Goal: Information Seeking & Learning: Find specific page/section

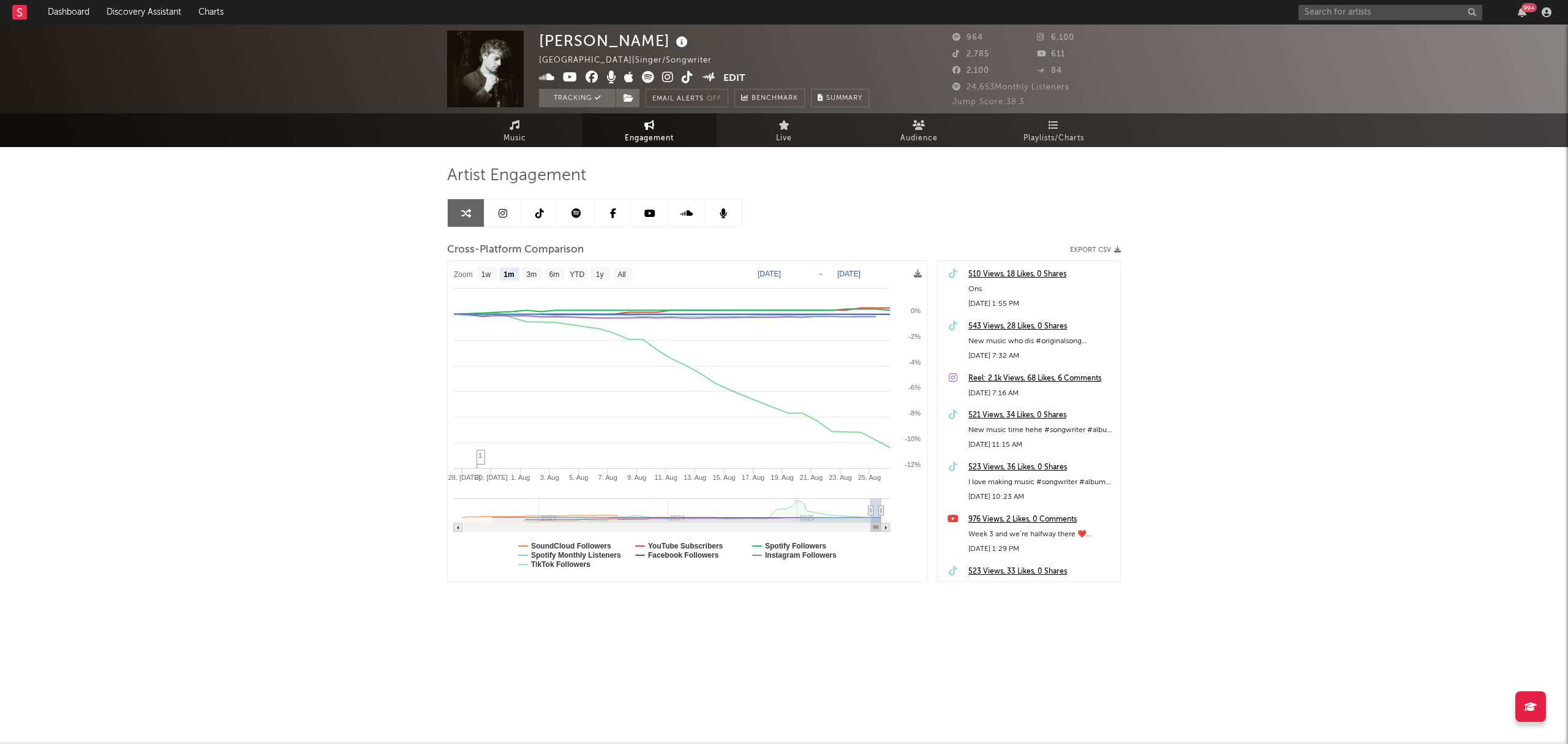
select select "1m"
click at [55, 10] on link "Dashboard" at bounding box center [69, 12] width 59 height 24
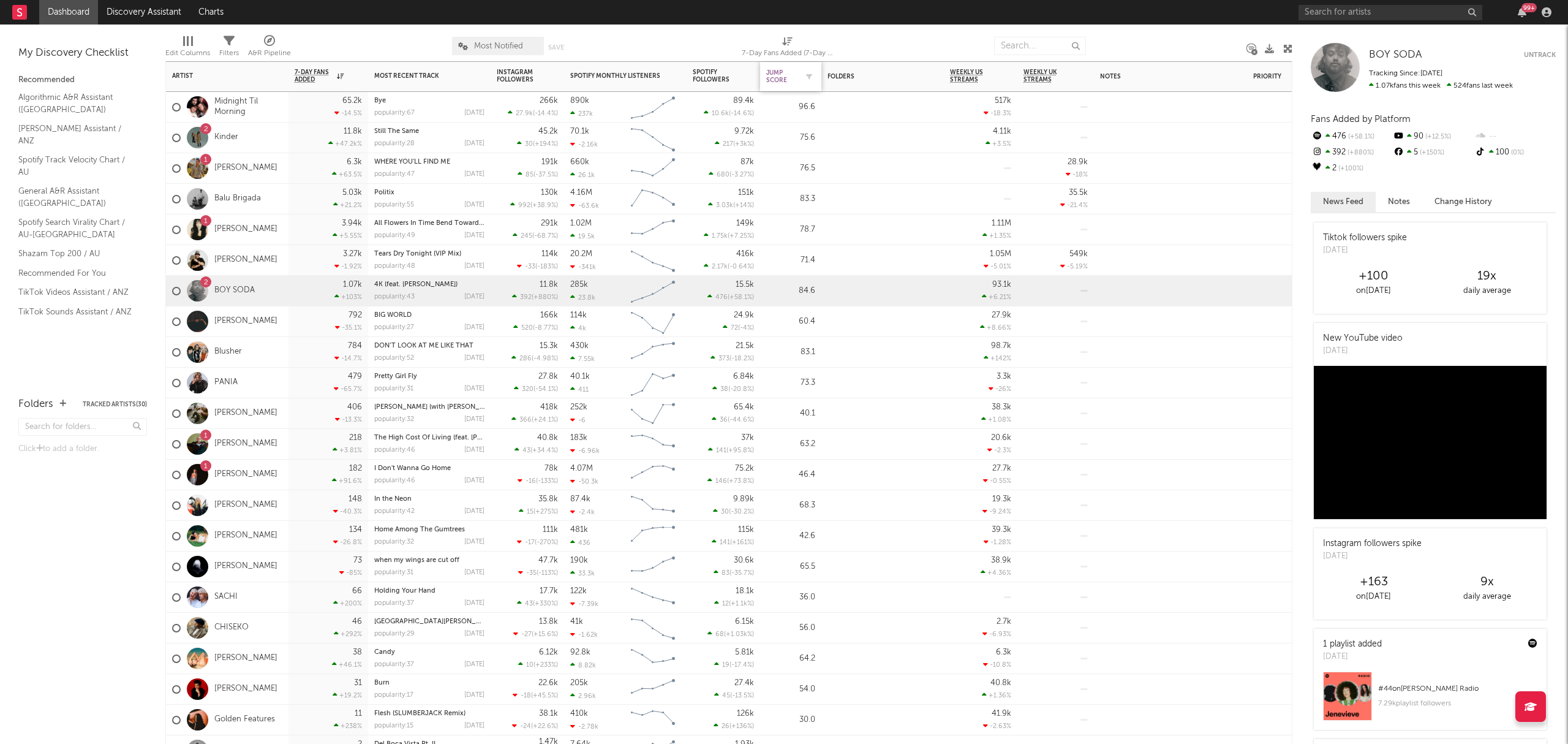
click at [793, 74] on div "Jump Score" at bounding box center [781, 77] width 31 height 14
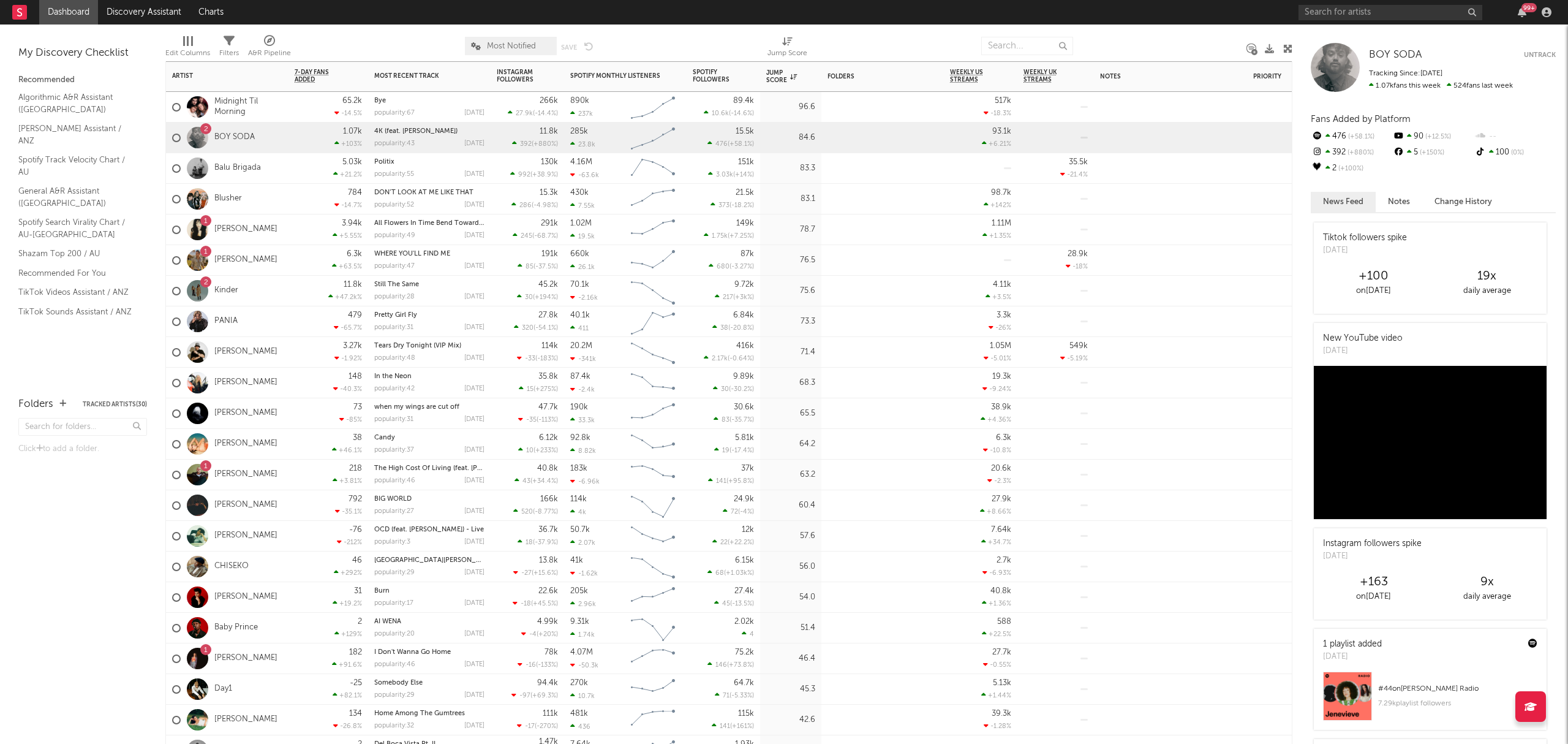
click at [843, 113] on div at bounding box center [882, 103] width 122 height 24
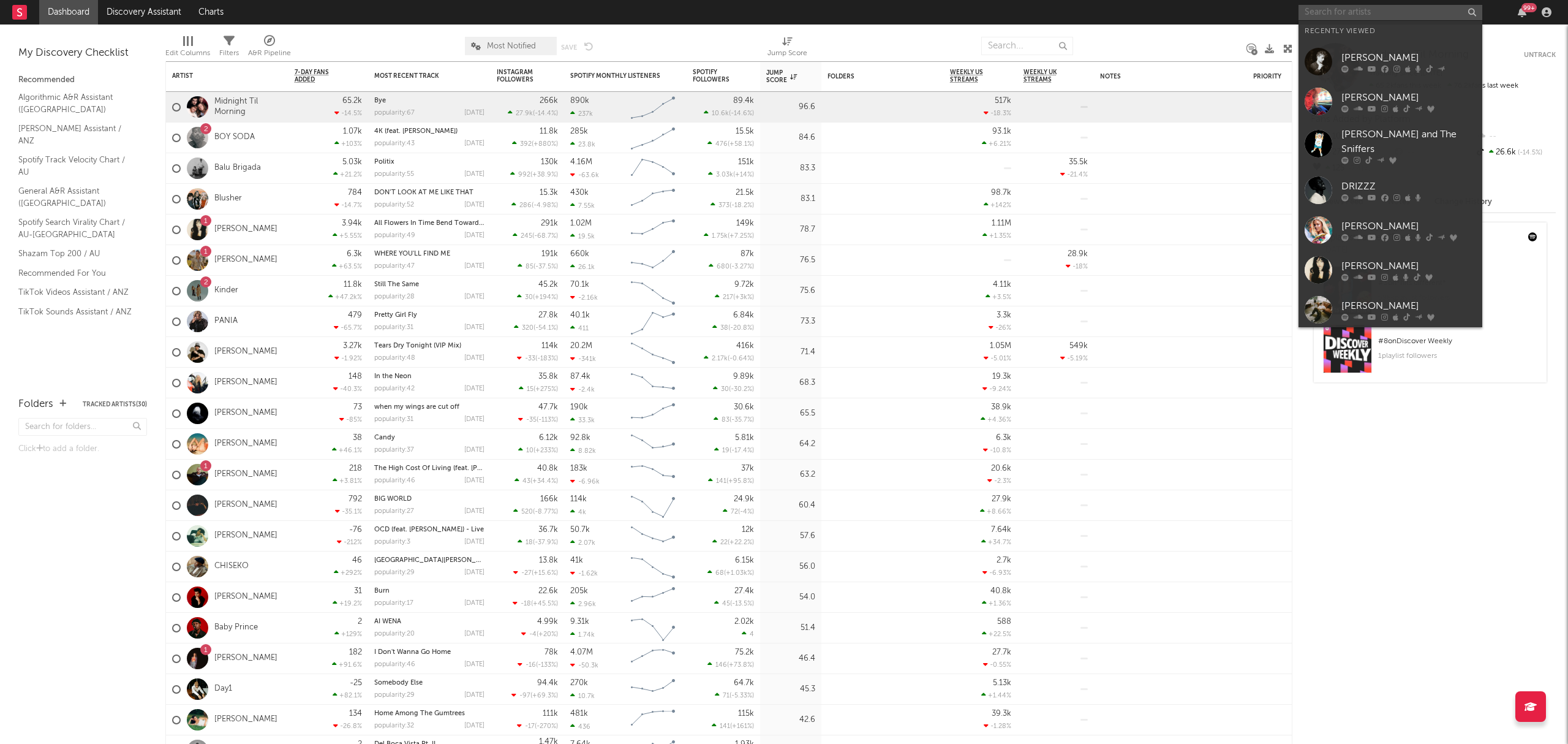
click at [1336, 5] on input "text" at bounding box center [1390, 12] width 184 height 15
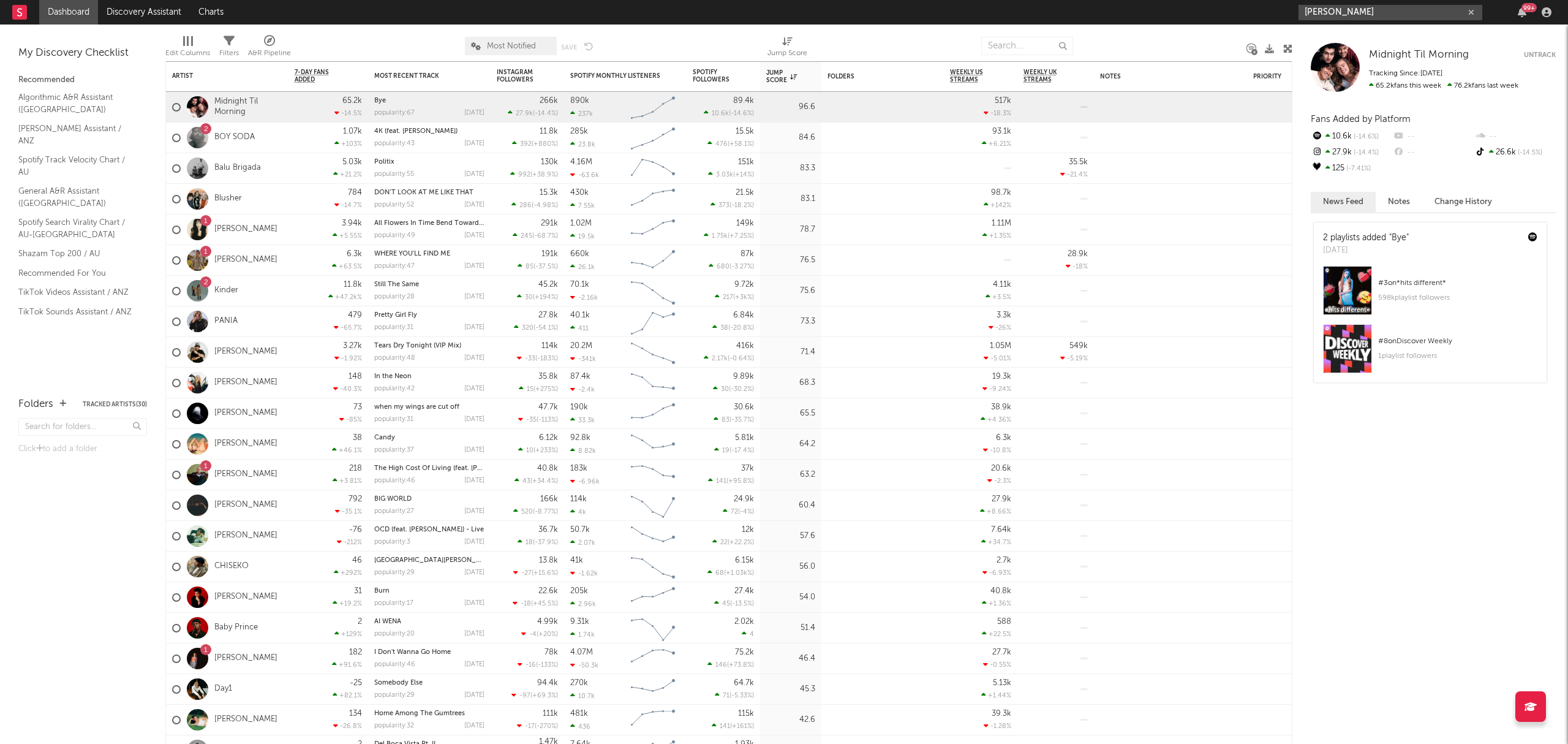
click at [1378, 14] on input "[PERSON_NAME]" at bounding box center [1390, 12] width 184 height 15
type input "[PERSON_NAME]"
